Goal: Information Seeking & Learning: Learn about a topic

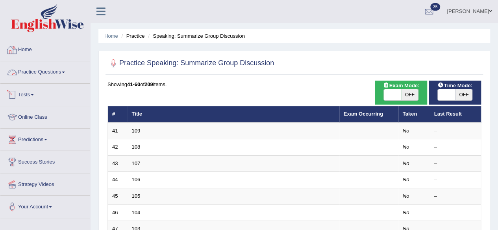
drag, startPoint x: 0, startPoint y: 0, endPoint x: 43, endPoint y: 73, distance: 84.7
click at [43, 73] on link "Practice Questions" at bounding box center [45, 71] width 90 height 20
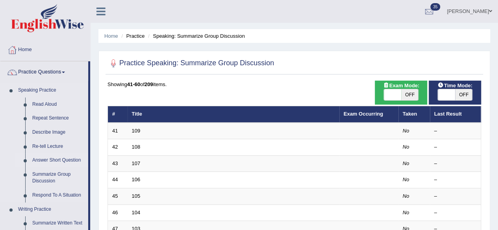
scroll to position [87, 0]
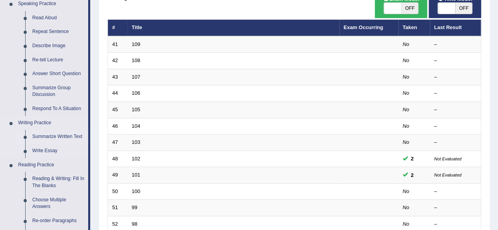
click at [61, 140] on link "Summarize Written Text" at bounding box center [58, 137] width 59 height 14
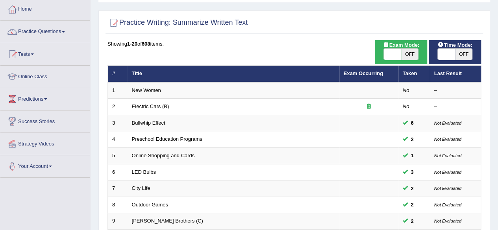
scroll to position [24, 0]
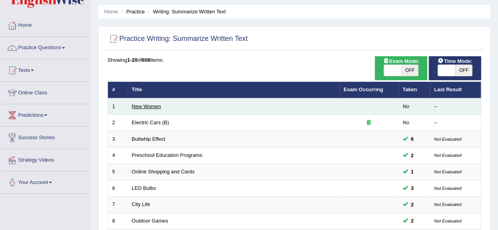
click at [153, 105] on link "New Women" at bounding box center [146, 106] width 29 height 6
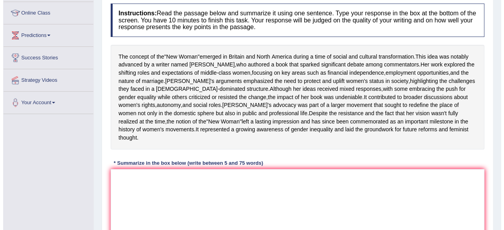
scroll to position [106, 0]
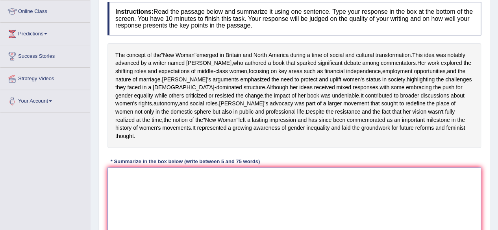
click at [199, 202] on textarea at bounding box center [293, 206] width 373 height 76
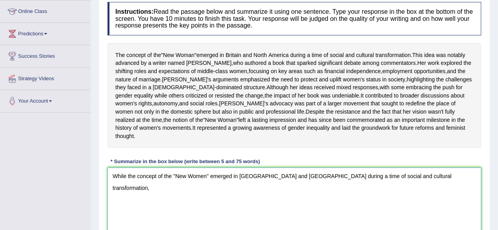
type textarea "While the concept of the "New Women" emerged in Britain and North America durin…"
